Goal: Transaction & Acquisition: Subscribe to service/newsletter

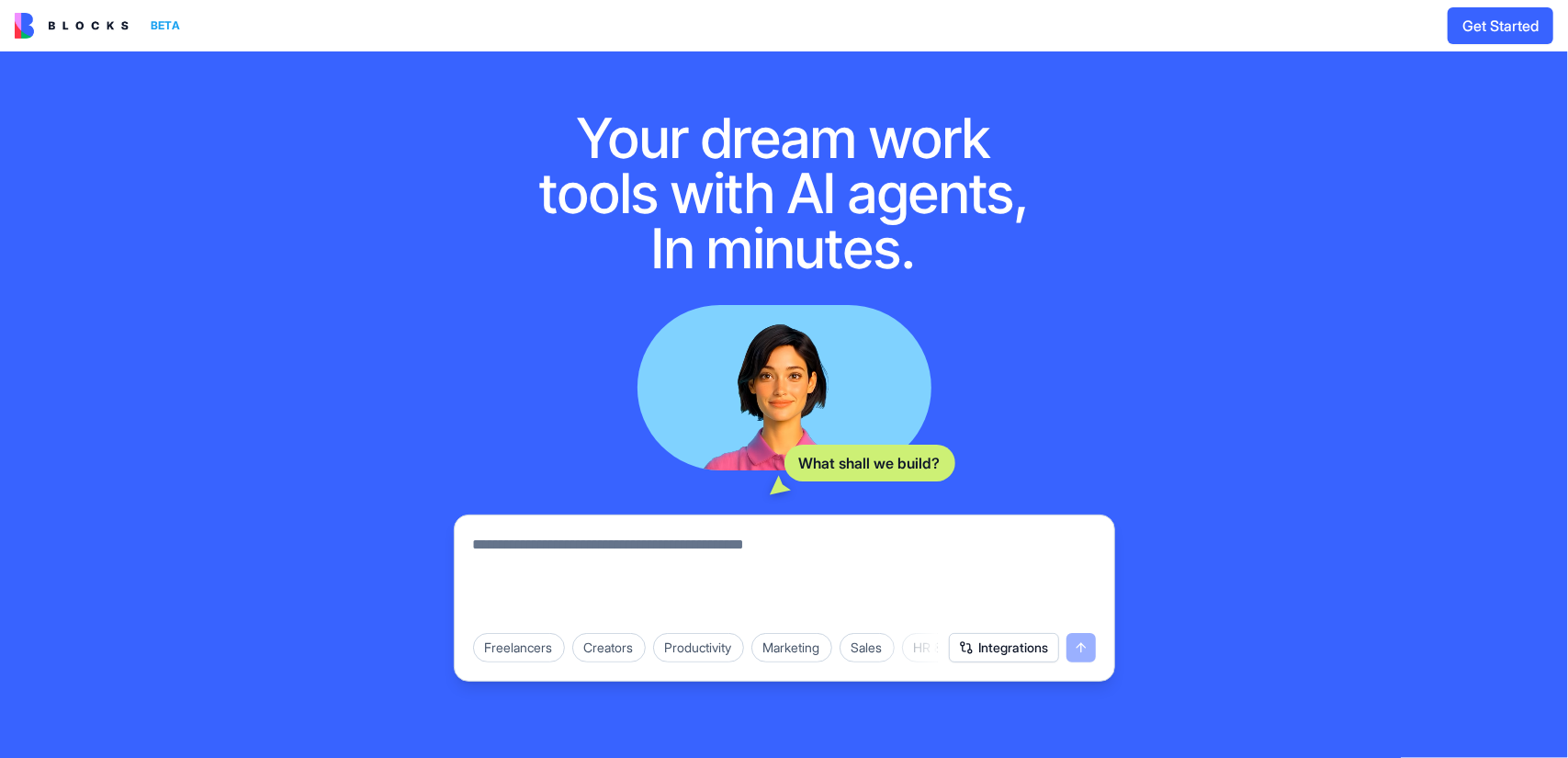
click at [892, 574] on textarea at bounding box center [784, 578] width 623 height 88
click at [671, 556] on textarea at bounding box center [784, 578] width 623 height 88
type textarea "**********"
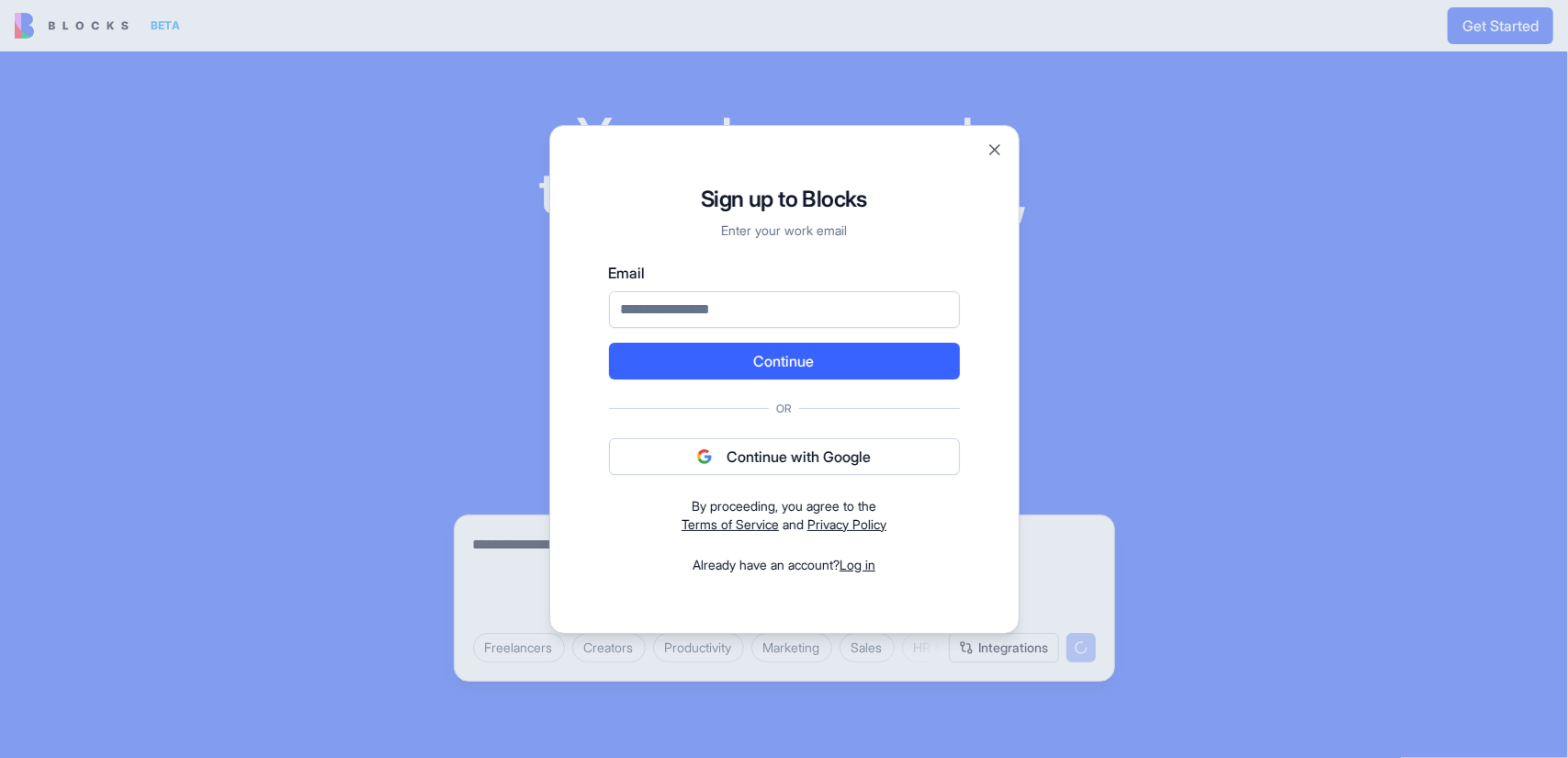
click at [1014, 146] on div "Sign up to Blocks Enter your work email Email Continue Or Continue with Google …" at bounding box center [784, 379] width 471 height 509
click at [996, 148] on button "Close" at bounding box center [994, 149] width 18 height 18
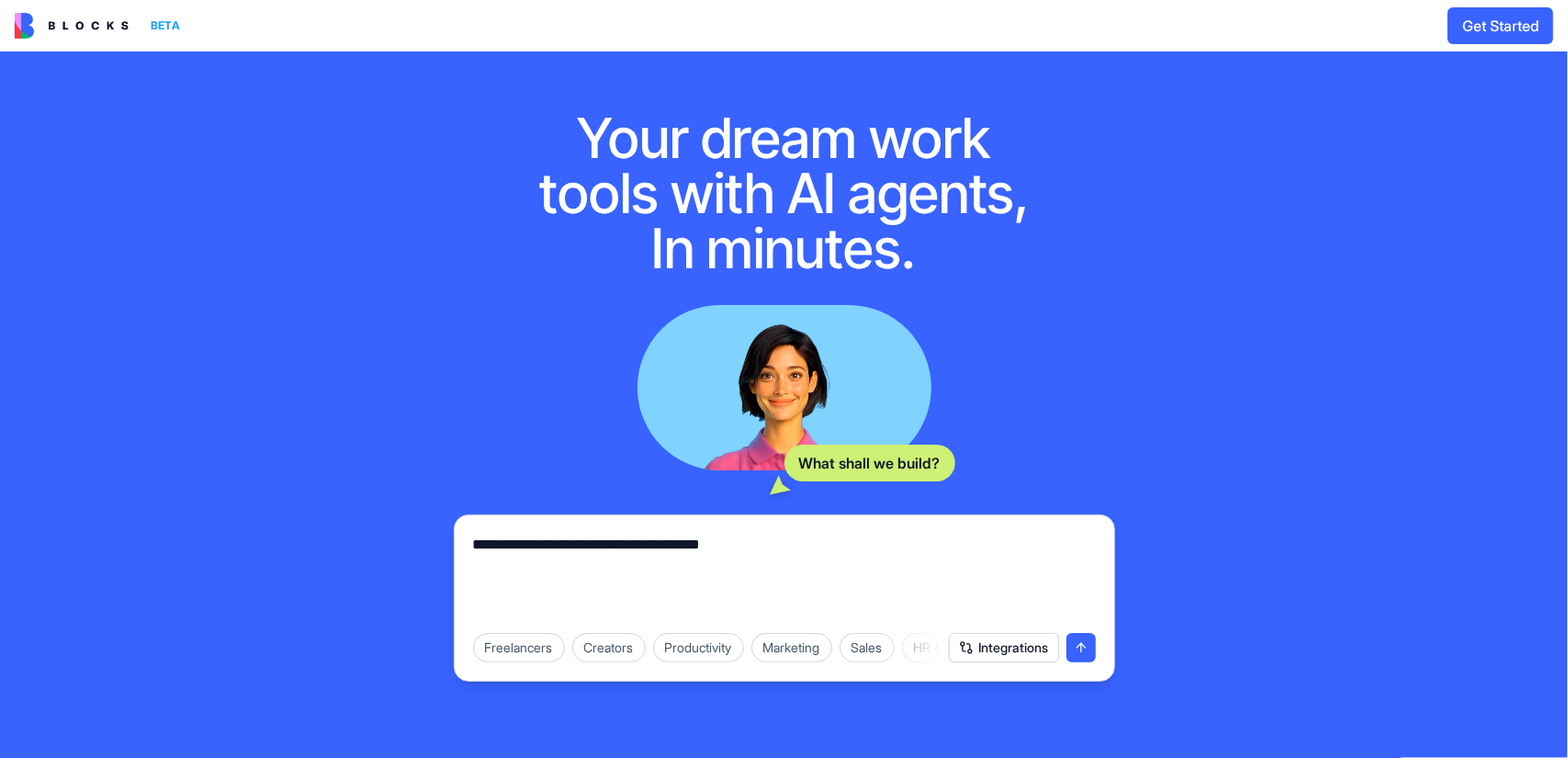
click at [53, 35] on img at bounding box center [71, 25] width 114 height 26
click at [1505, 21] on button "Get Started" at bounding box center [1501, 26] width 106 height 37
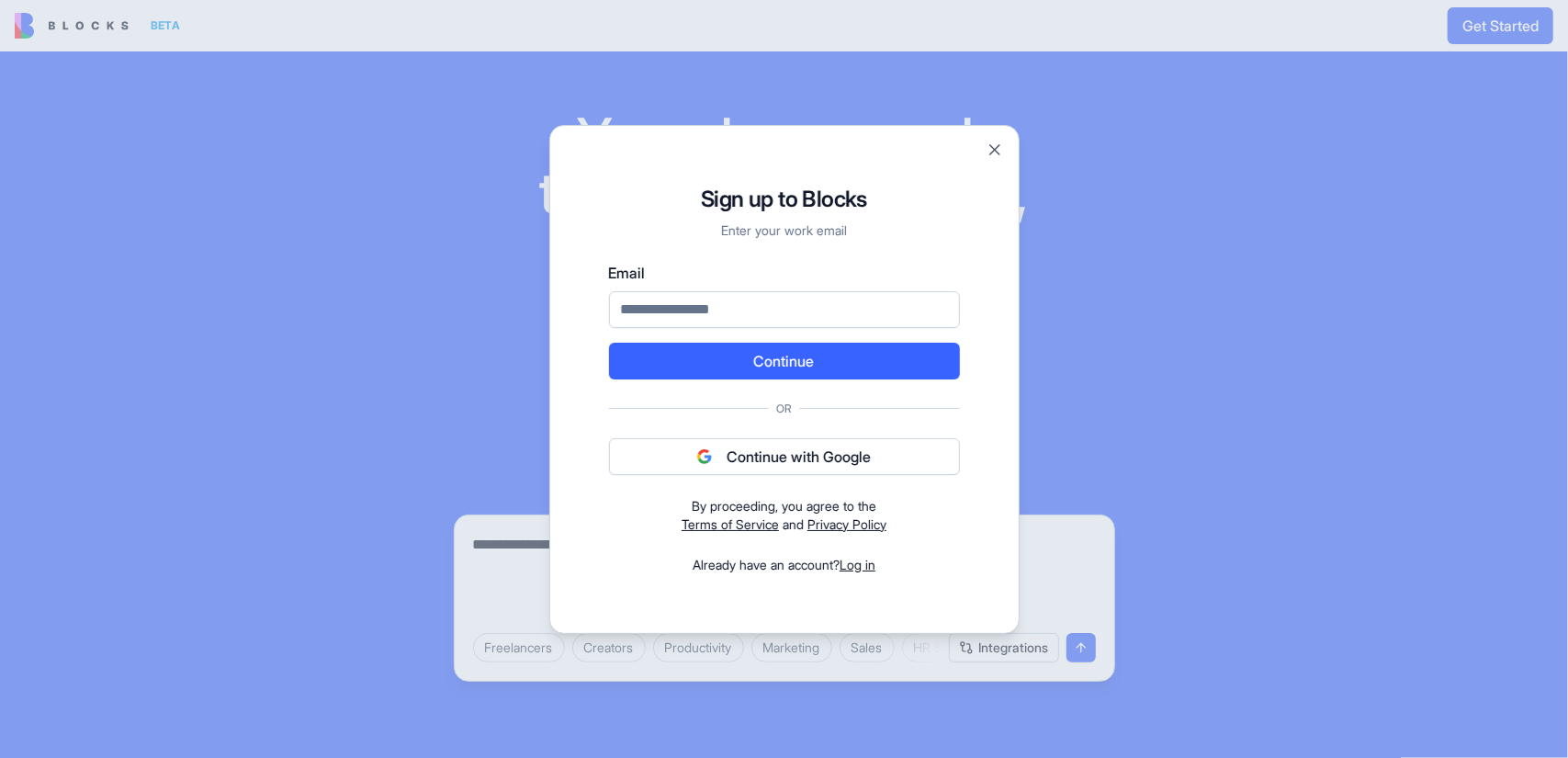
click at [66, 34] on div at bounding box center [784, 379] width 1568 height 758
